Goal: Information Seeking & Learning: Learn about a topic

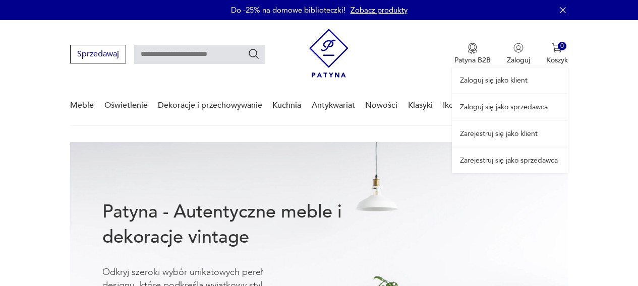
click at [510, 106] on link "Zaloguj się jako sprzedawca" at bounding box center [510, 107] width 116 height 26
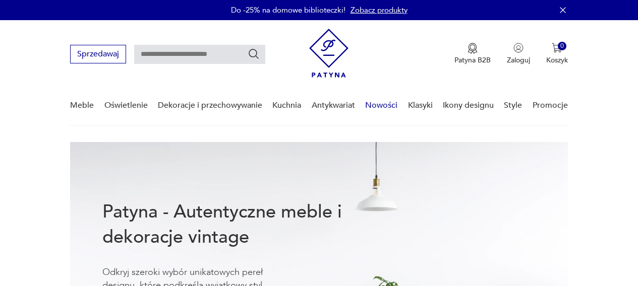
click at [381, 107] on link "Nowości" at bounding box center [381, 105] width 32 height 39
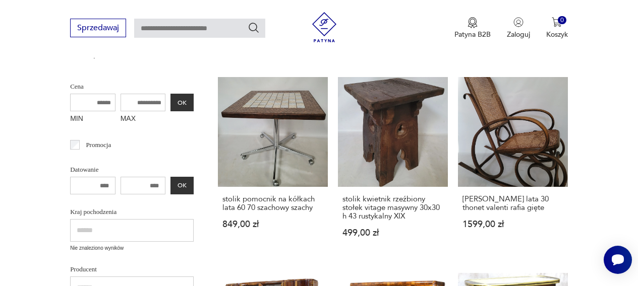
scroll to position [243, 0]
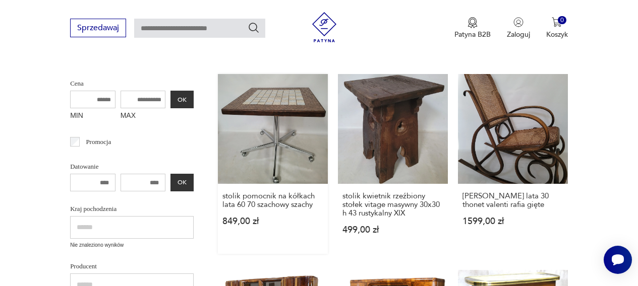
click at [280, 137] on link "stolik pomocnik na kółkach lata 60 70 szachowy szachy 849,00 zł" at bounding box center [273, 164] width 110 height 180
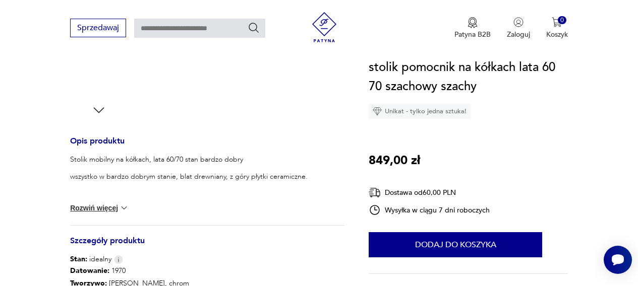
scroll to position [470, 0]
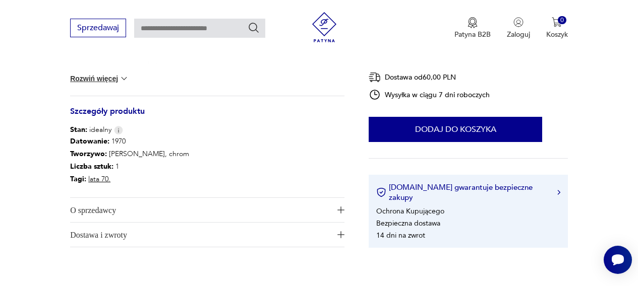
click at [117, 206] on span "O sprzedawcy" at bounding box center [200, 210] width 261 height 24
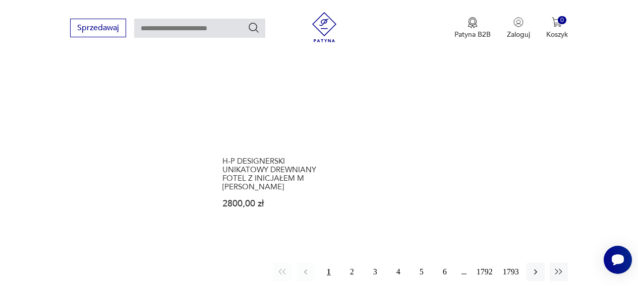
scroll to position [1310, 0]
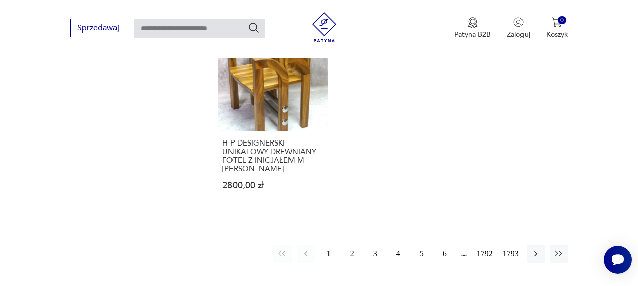
click at [350, 245] on button "2" at bounding box center [352, 254] width 18 height 18
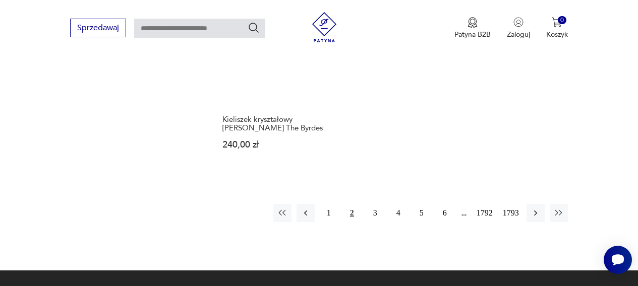
scroll to position [1309, 0]
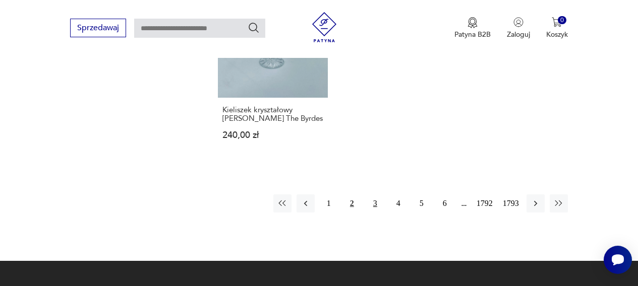
click at [374, 200] on button "3" at bounding box center [375, 204] width 18 height 18
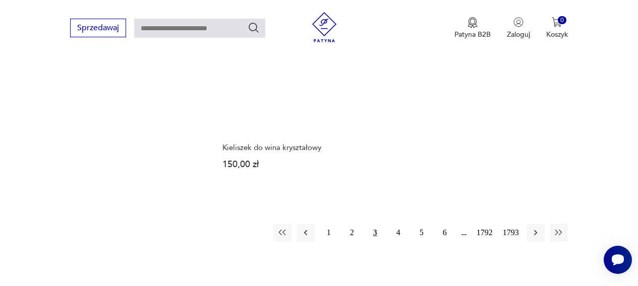
scroll to position [1239, 0]
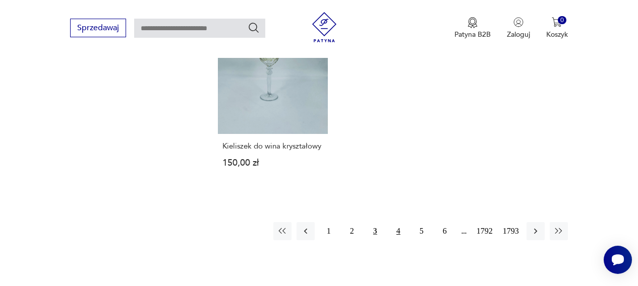
click at [395, 234] on button "4" at bounding box center [398, 231] width 18 height 18
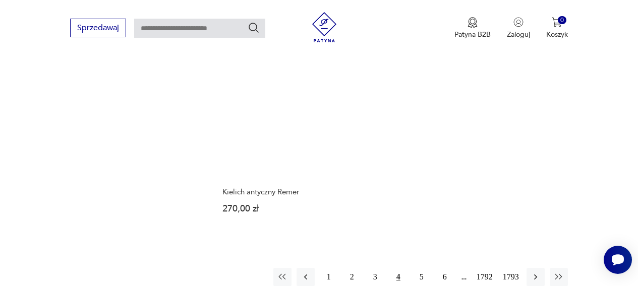
scroll to position [1211, 0]
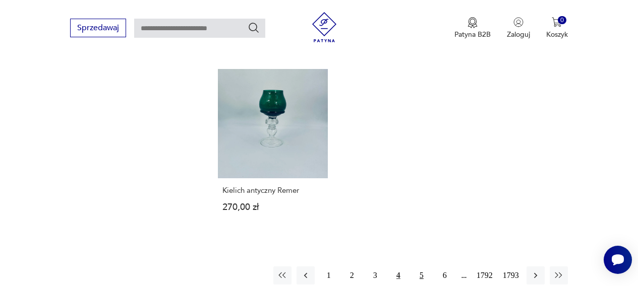
click at [419, 267] on button "5" at bounding box center [421, 276] width 18 height 18
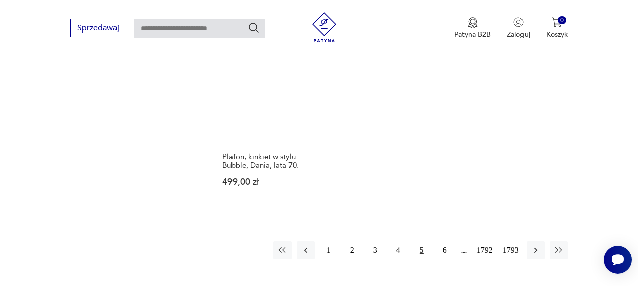
scroll to position [1306, 0]
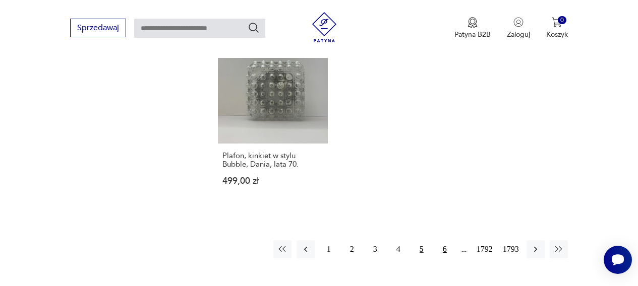
click at [444, 241] on button "6" at bounding box center [445, 250] width 18 height 18
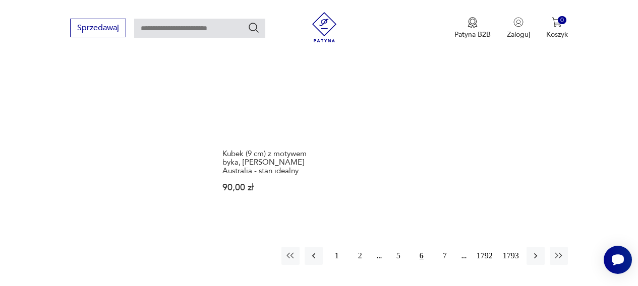
scroll to position [1318, 0]
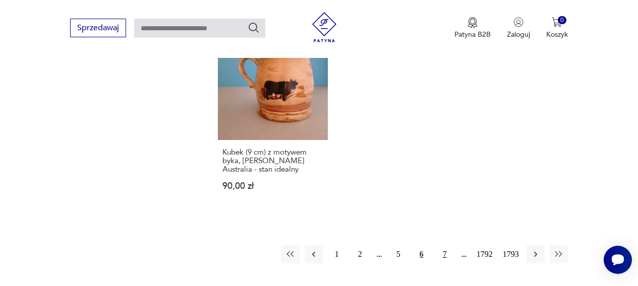
click at [444, 246] on button "7" at bounding box center [445, 255] width 18 height 18
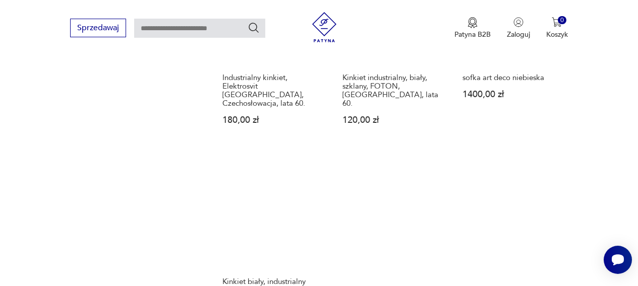
scroll to position [1198, 0]
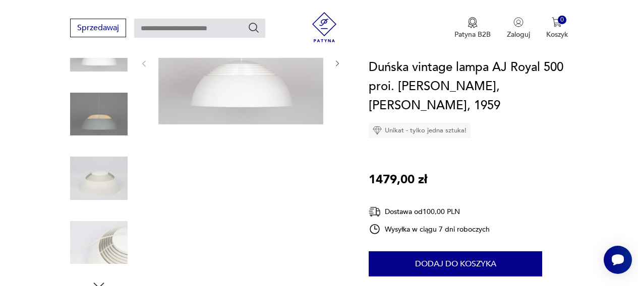
scroll to position [184, 0]
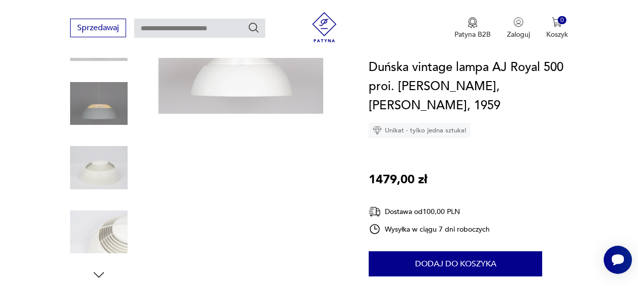
click at [109, 172] on img at bounding box center [98, 167] width 57 height 57
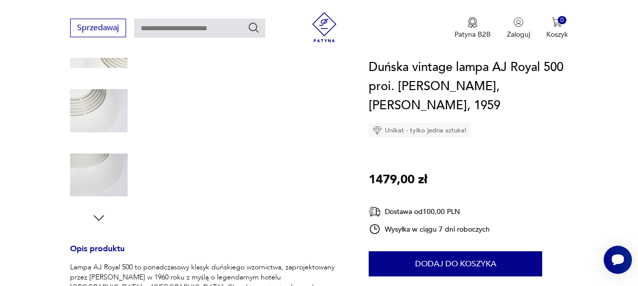
scroll to position [243, 0]
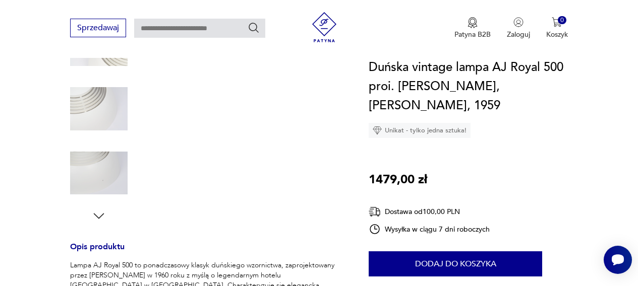
click at [100, 212] on icon "button" at bounding box center [98, 216] width 15 height 15
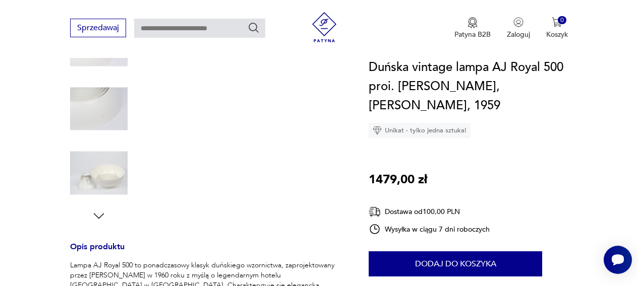
click at [113, 171] on img at bounding box center [98, 173] width 57 height 57
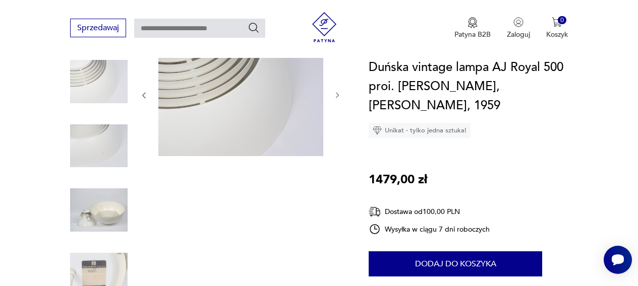
scroll to position [144, 0]
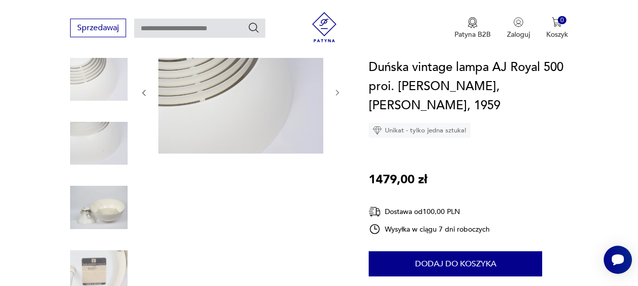
click at [107, 193] on img at bounding box center [98, 207] width 57 height 57
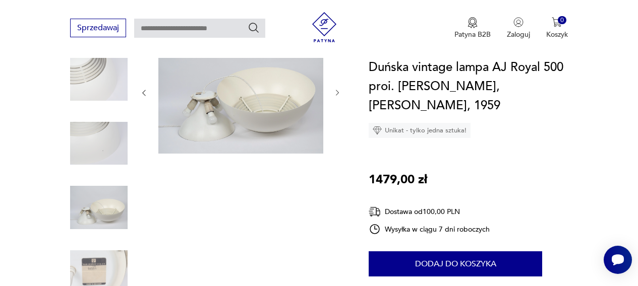
click at [94, 270] on img at bounding box center [98, 272] width 57 height 57
